Goal: Find contact information: Find contact information

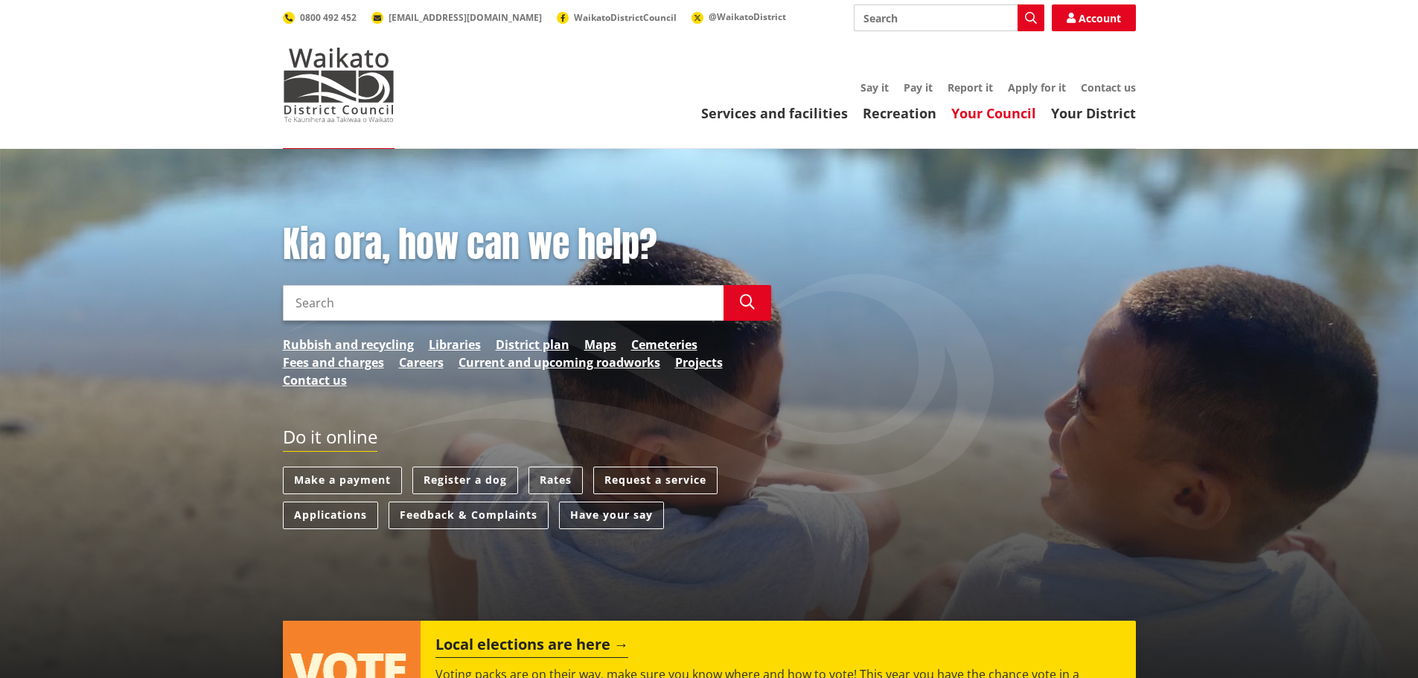
click at [1009, 109] on link "Your Council" at bounding box center [993, 113] width 85 height 18
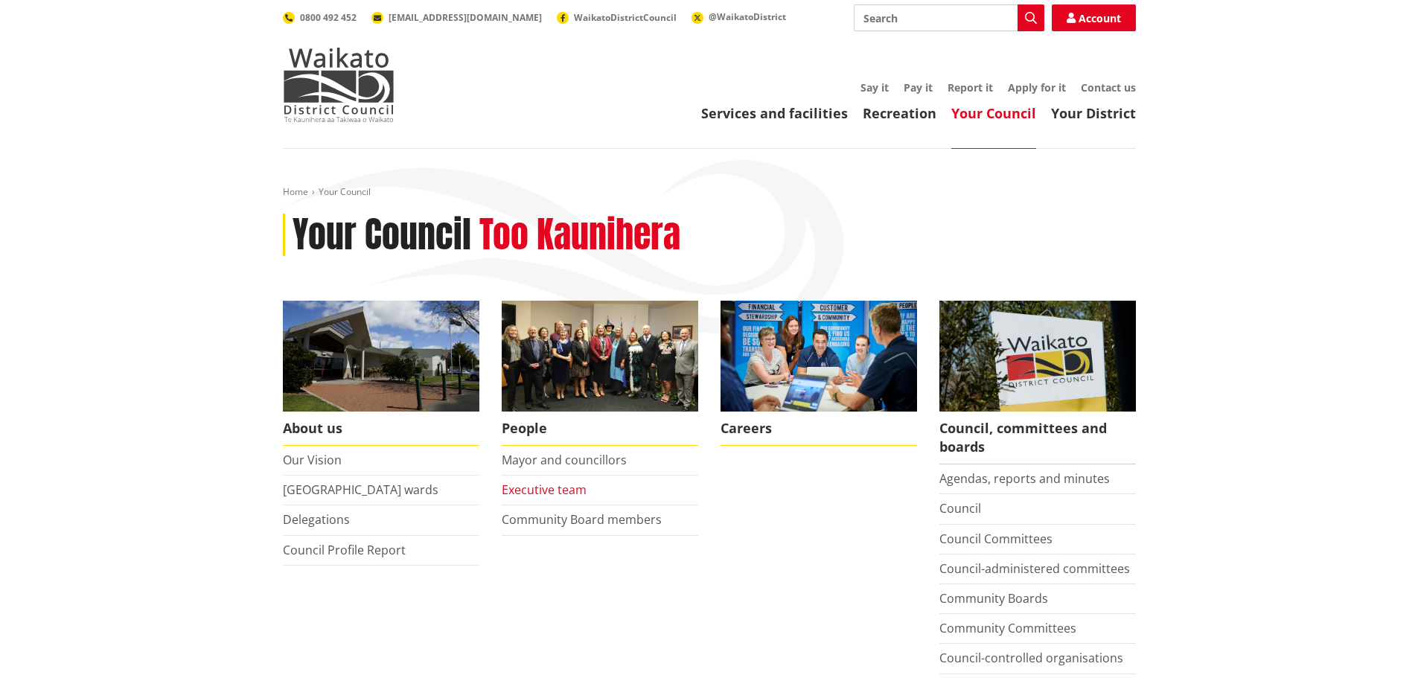
click at [572, 493] on link "Executive team" at bounding box center [544, 490] width 85 height 16
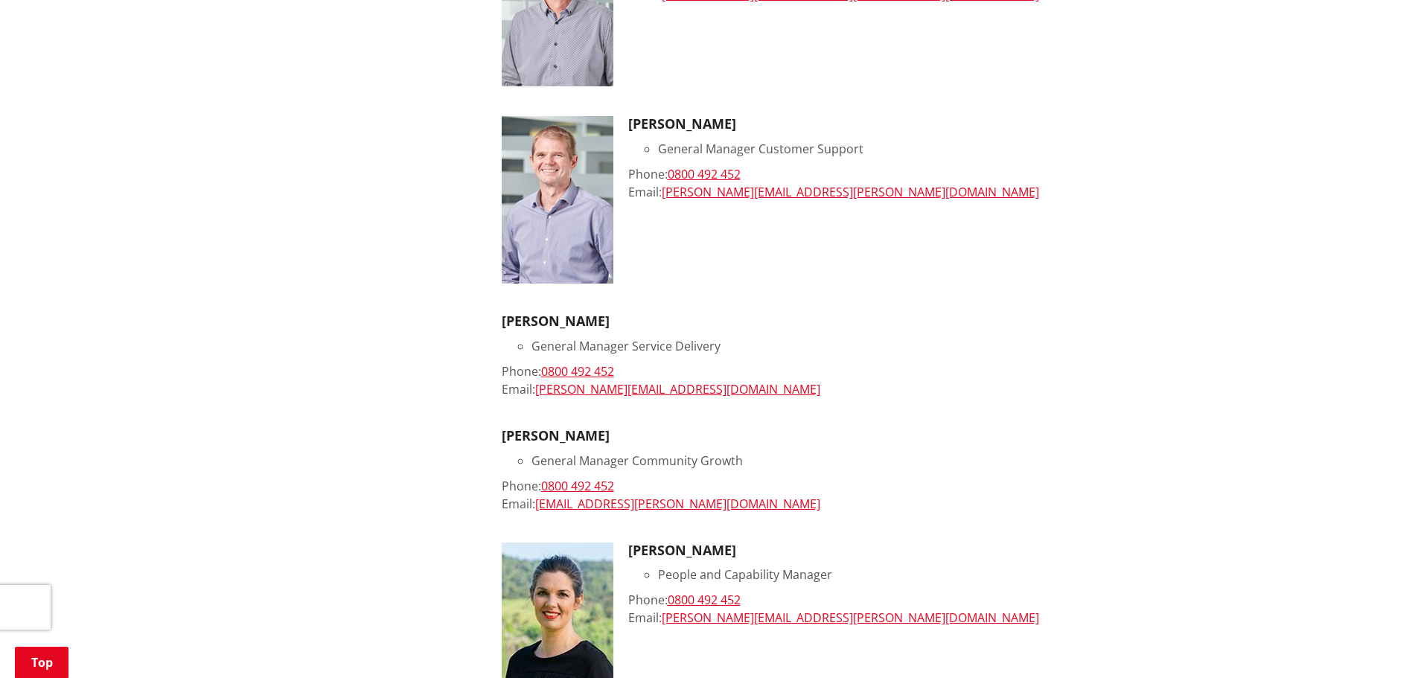
scroll to position [596, 0]
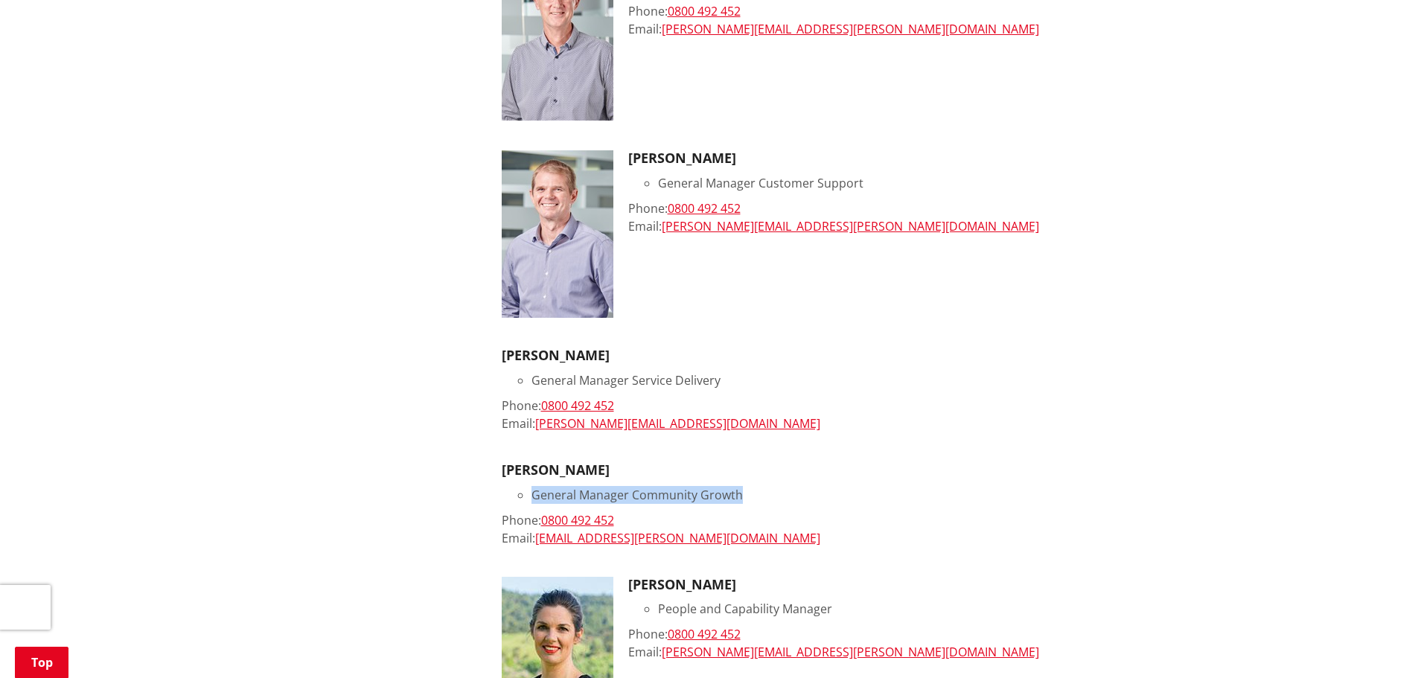
drag, startPoint x: 534, startPoint y: 495, endPoint x: 738, endPoint y: 497, distance: 204.0
click at [738, 497] on li "General Manager Community Growth" at bounding box center [834, 495] width 604 height 18
copy li "General Manager Community Growth"
